Goal: Navigation & Orientation: Understand site structure

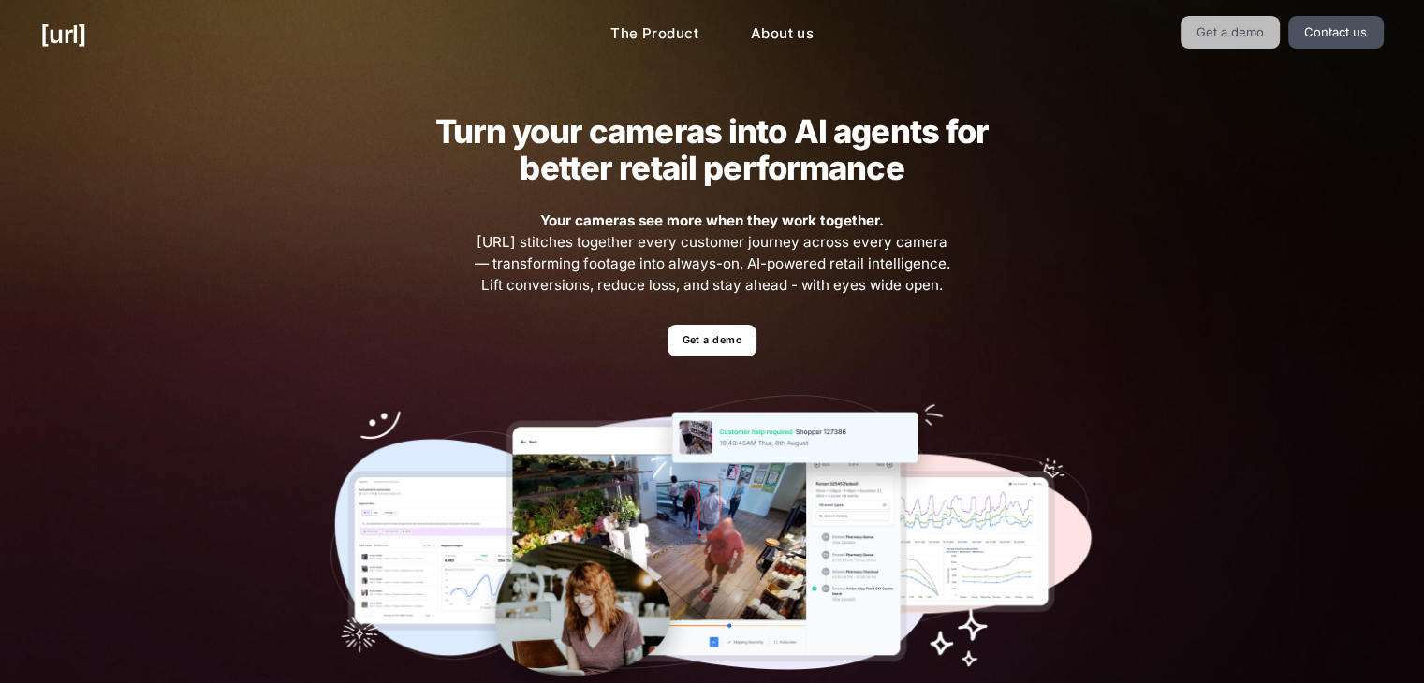
click at [1240, 38] on link "Get a demo" at bounding box center [1231, 32] width 100 height 33
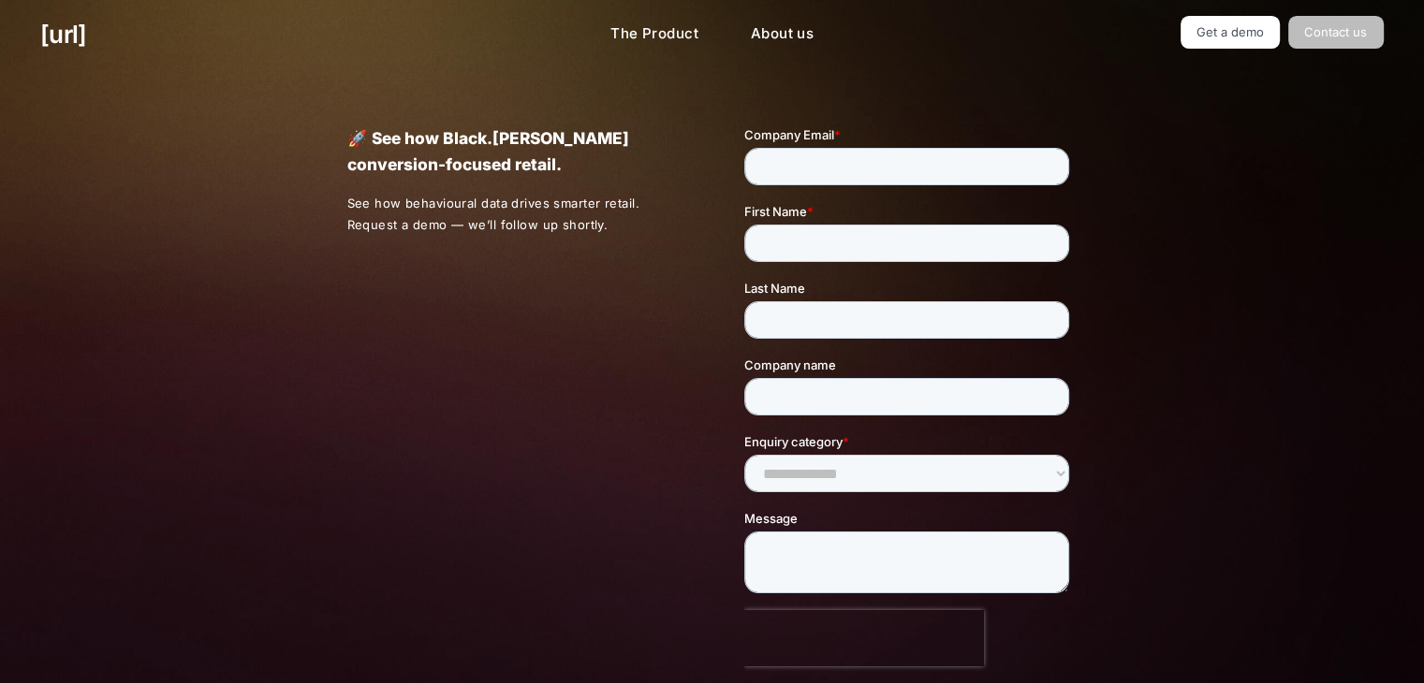
click at [1365, 35] on link "Contact us" at bounding box center [1335, 32] width 95 height 33
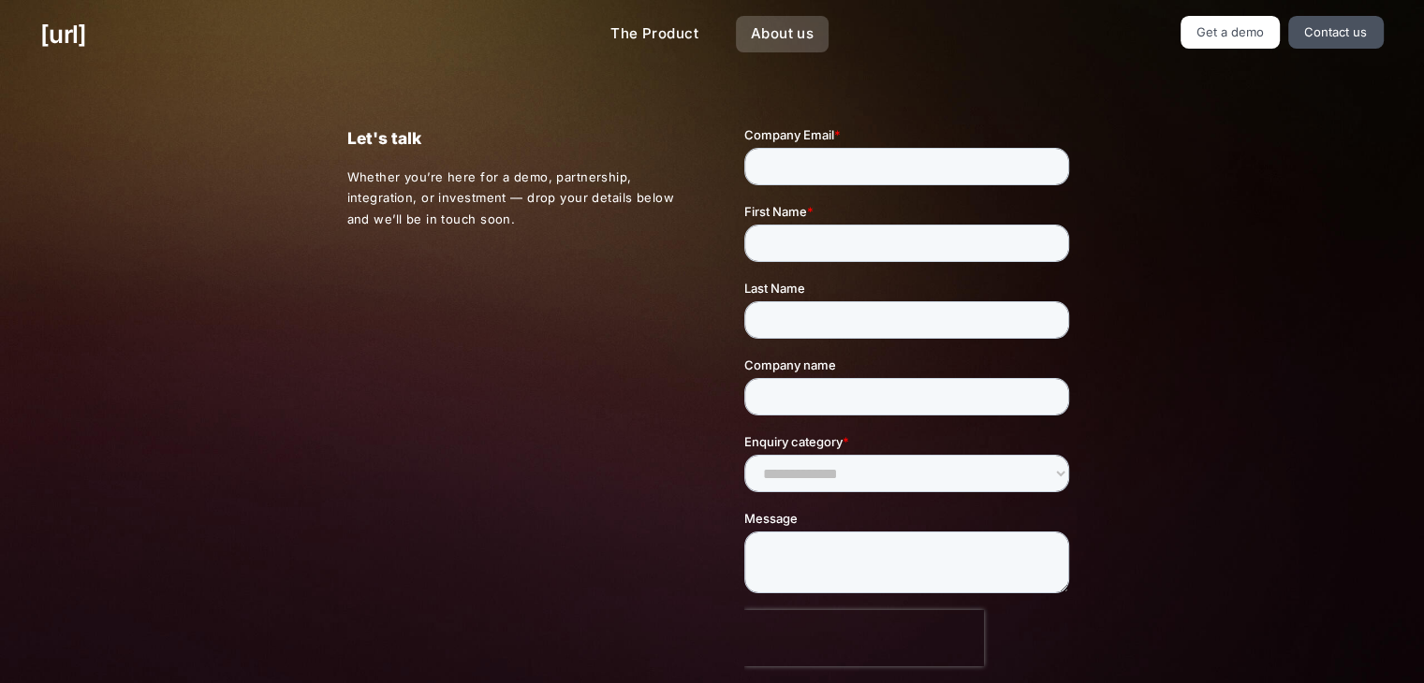
click at [757, 42] on link "About us" at bounding box center [782, 34] width 93 height 37
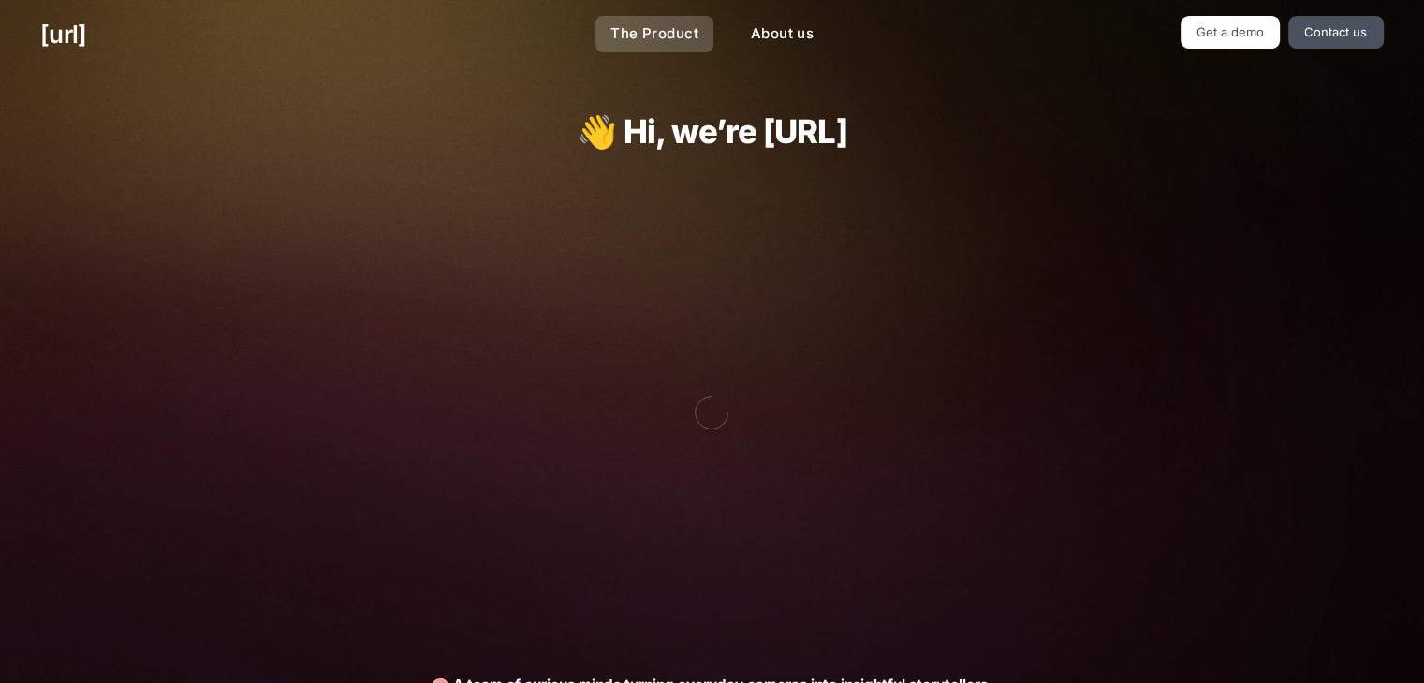
click at [699, 51] on link "The Product" at bounding box center [654, 34] width 118 height 37
